Goal: Transaction & Acquisition: Purchase product/service

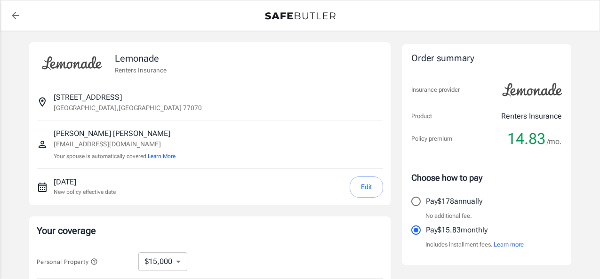
select select "15000"
select select "500"
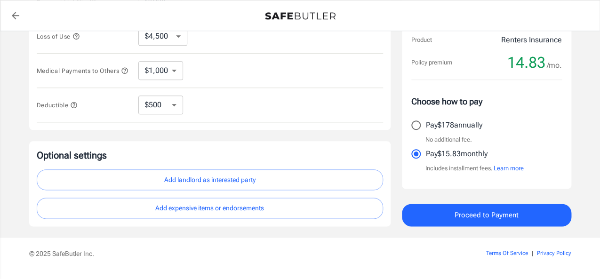
scroll to position [321, 0]
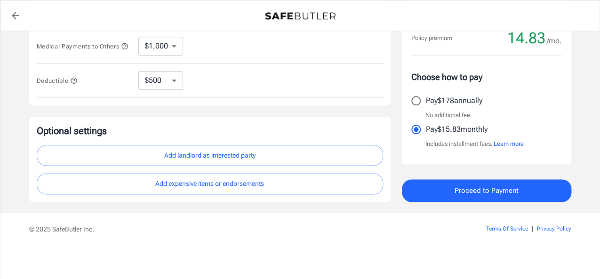
click at [464, 187] on span "Proceed to Payment" at bounding box center [487, 190] width 64 height 12
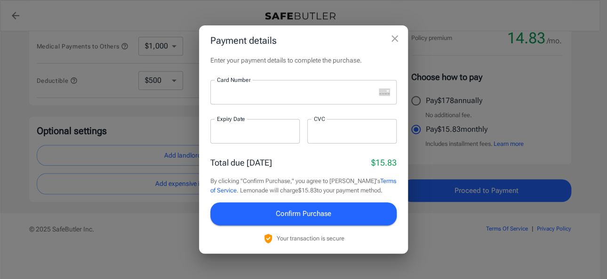
click at [236, 83] on label "Card Number" at bounding box center [233, 80] width 33 height 8
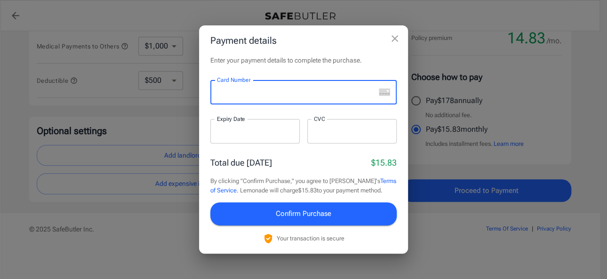
click at [392, 36] on icon "close" at bounding box center [395, 38] width 7 height 7
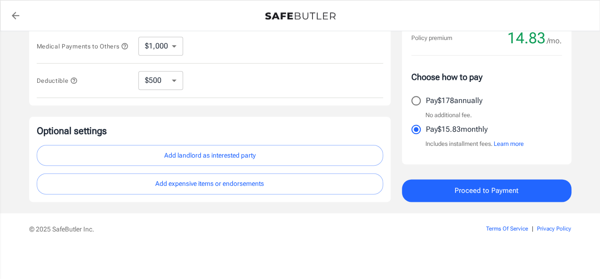
click at [448, 193] on button "Proceed to Payment" at bounding box center [486, 190] width 169 height 23
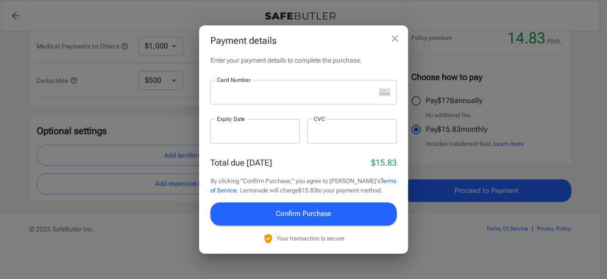
click at [305, 97] on div at bounding box center [292, 92] width 165 height 24
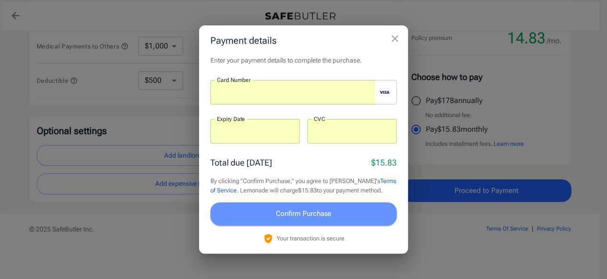
click at [329, 215] on span "Confirm Purchase" at bounding box center [304, 214] width 56 height 12
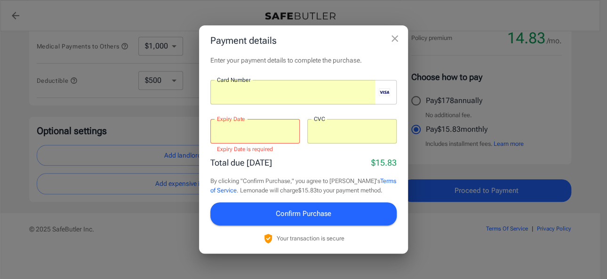
click at [279, 137] on div at bounding box center [254, 131] width 89 height 24
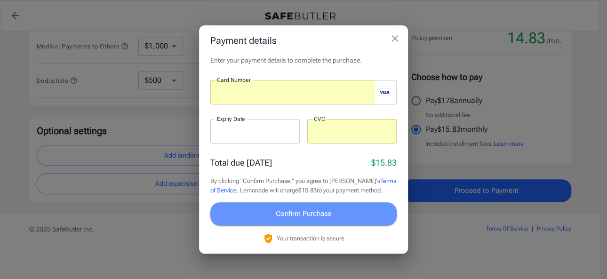
click at [345, 218] on button "Confirm Purchase" at bounding box center [303, 213] width 186 height 23
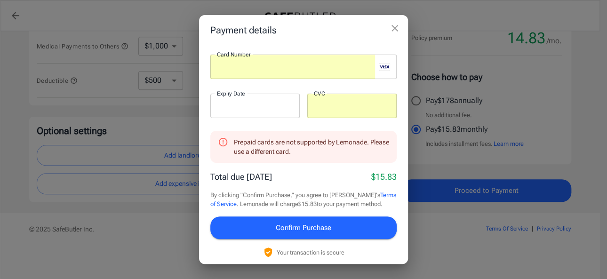
scroll to position [27, 0]
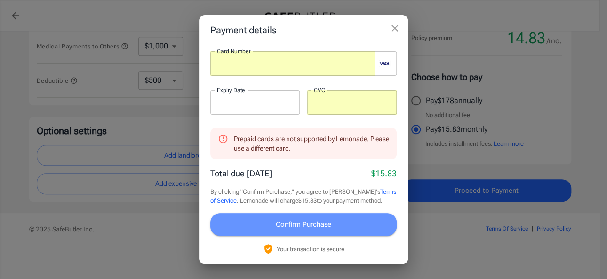
click at [322, 219] on span "Confirm Purchase" at bounding box center [304, 224] width 56 height 12
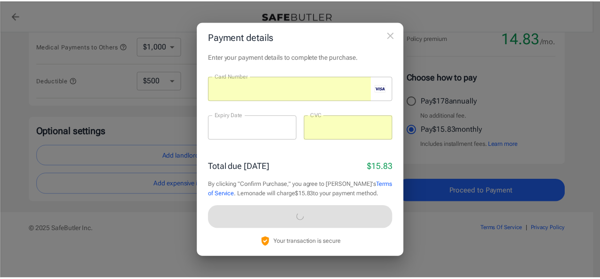
scroll to position [0, 0]
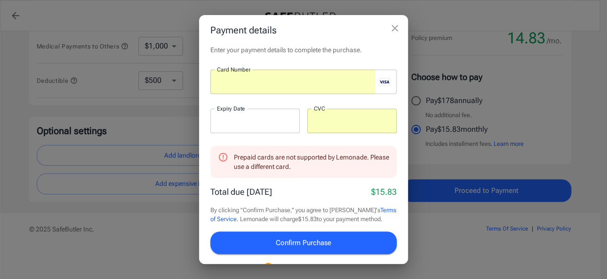
click at [402, 25] on button "close" at bounding box center [394, 28] width 19 height 19
